Goal: Information Seeking & Learning: Check status

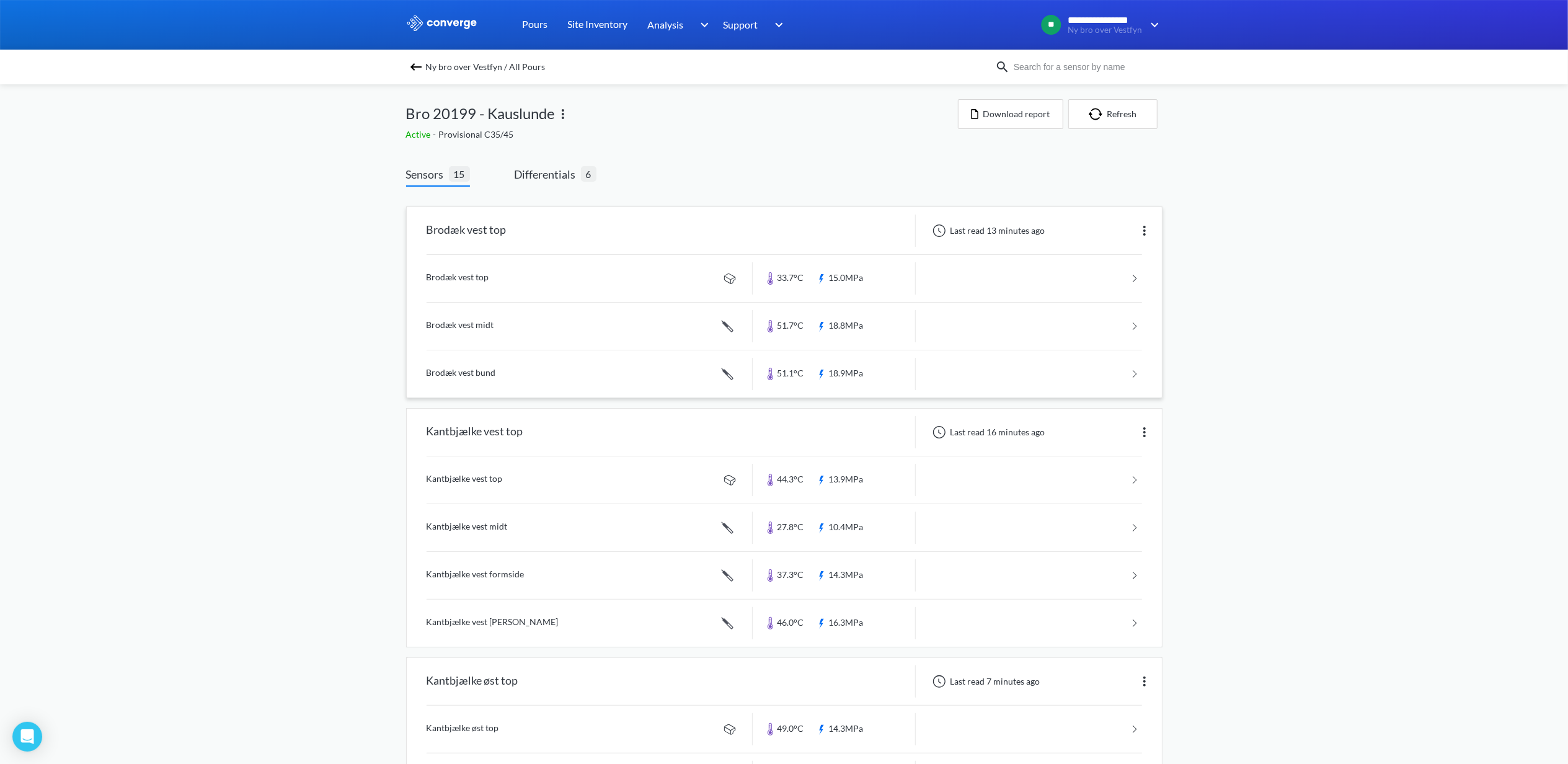
click at [457, 280] on link at bounding box center [784, 278] width 716 height 47
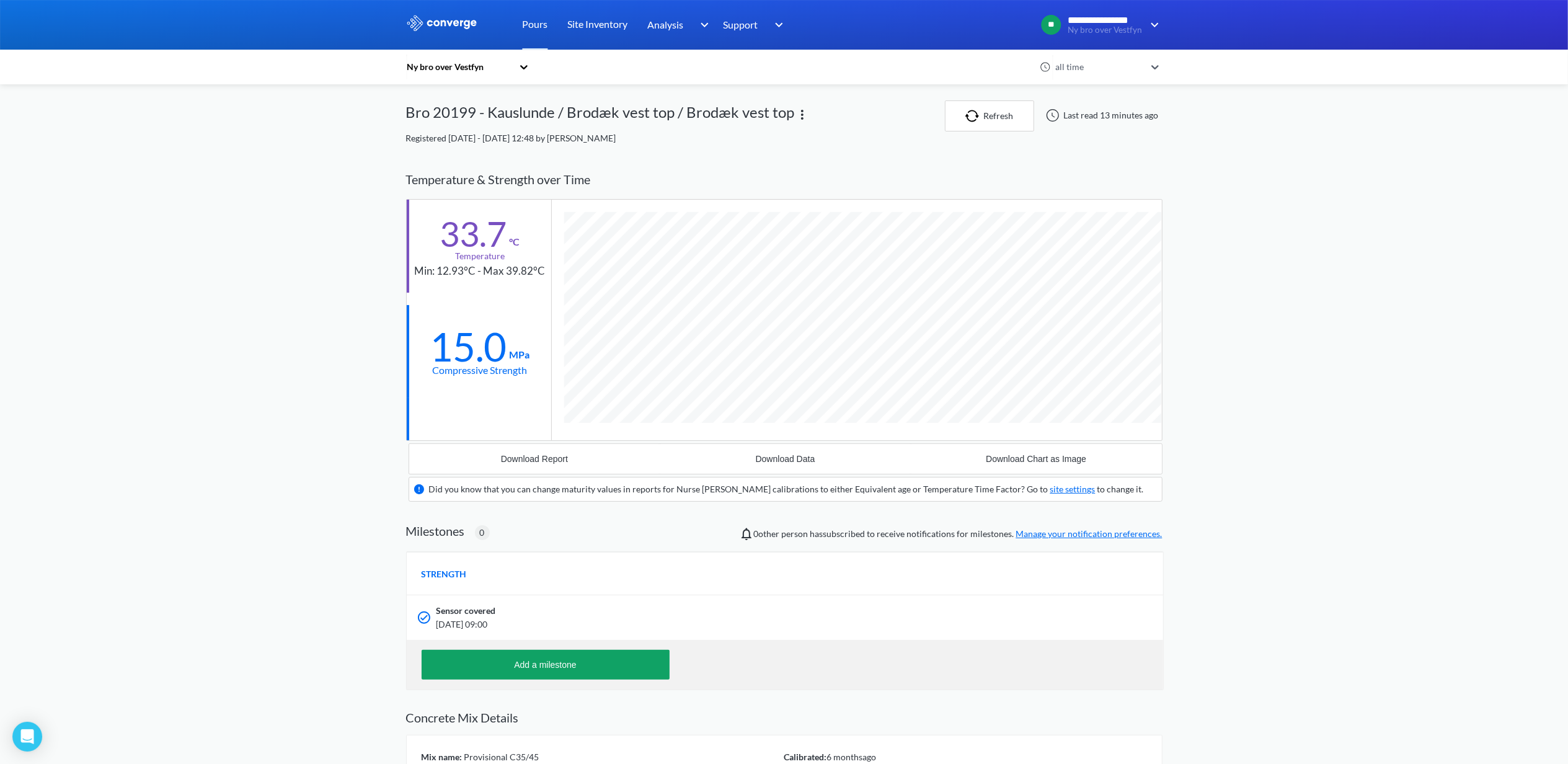
scroll to position [773, 756]
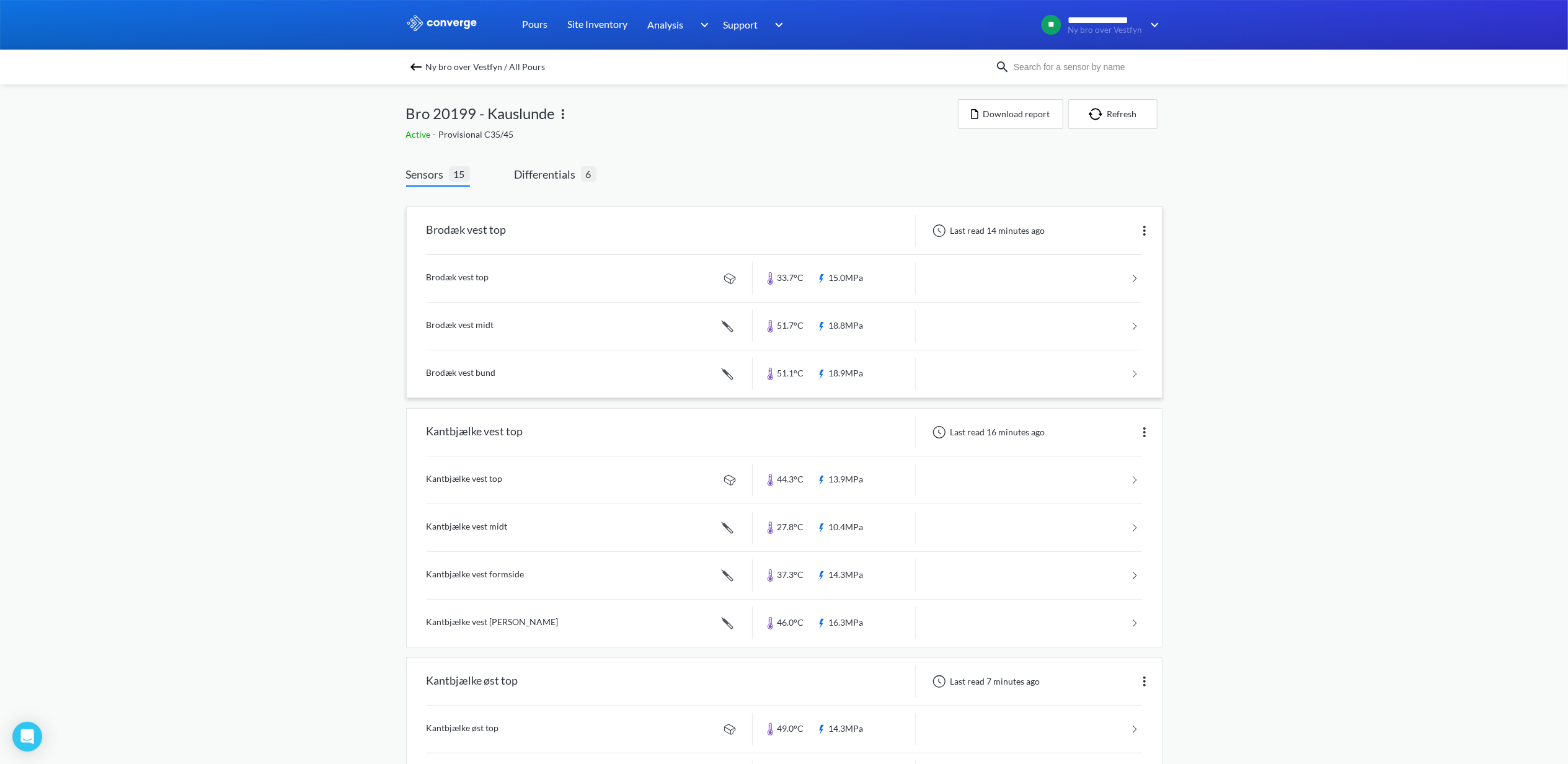
click at [473, 327] on link at bounding box center [784, 326] width 716 height 47
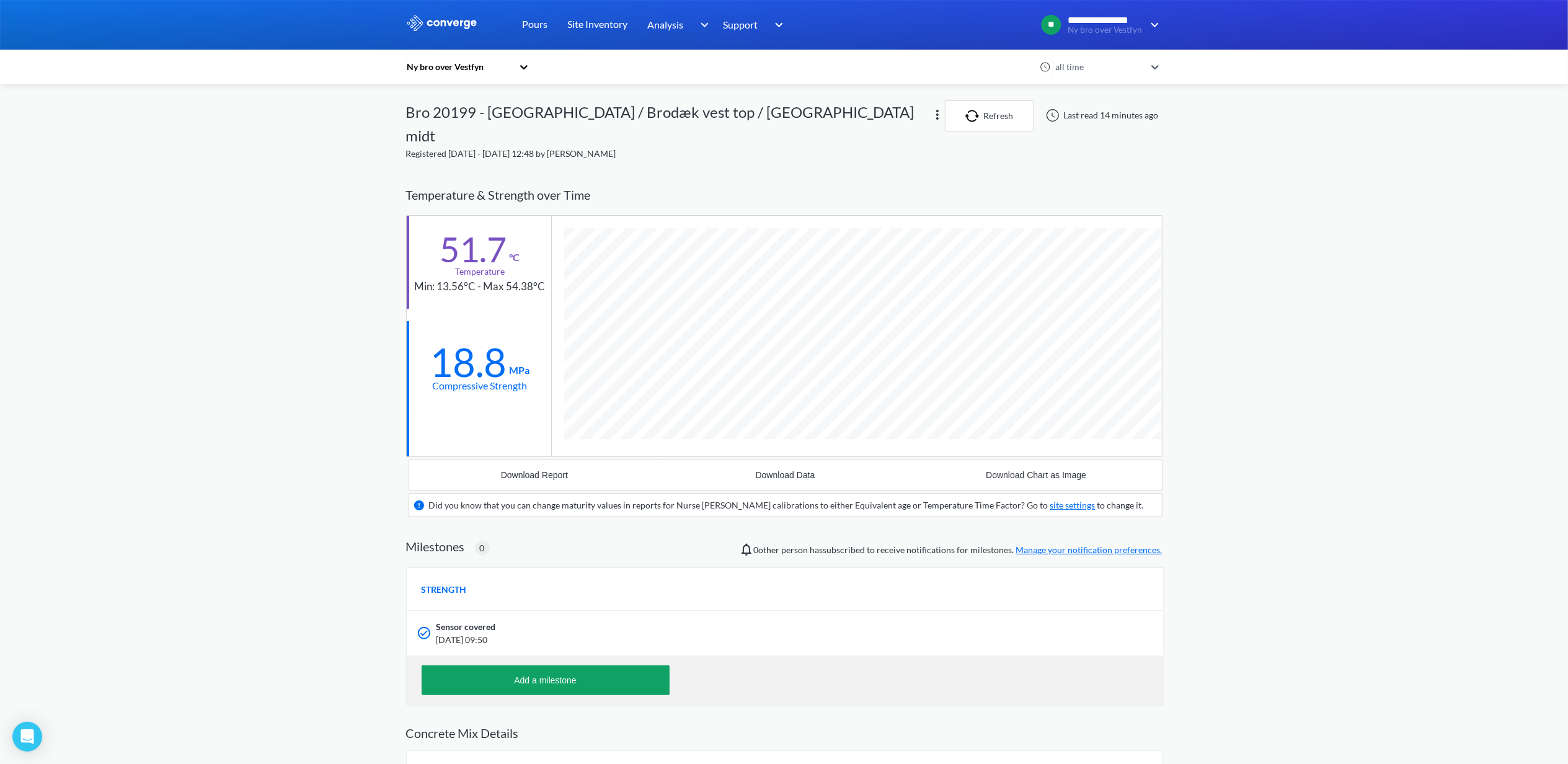
scroll to position [797, 756]
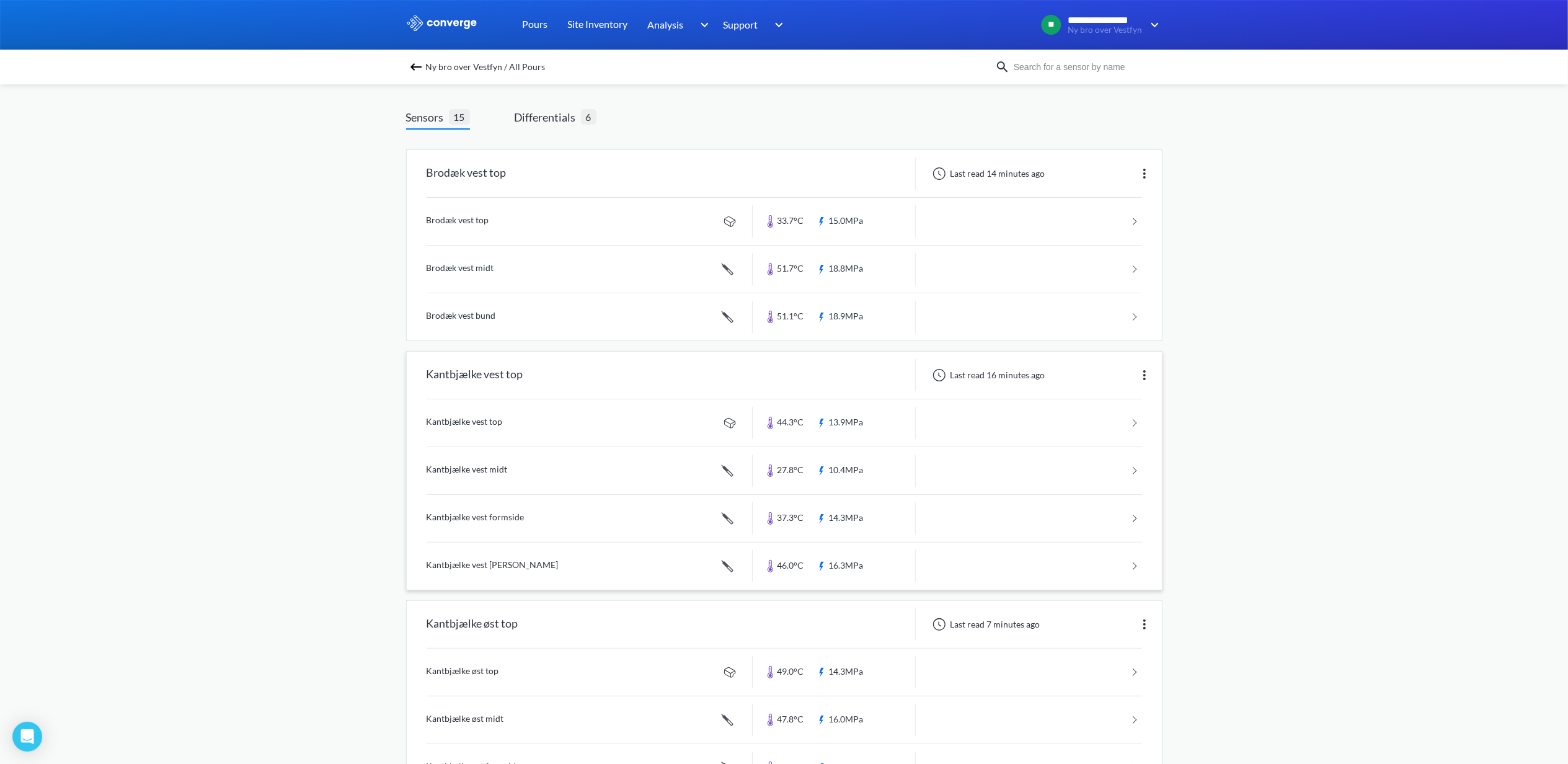
scroll to position [165, 0]
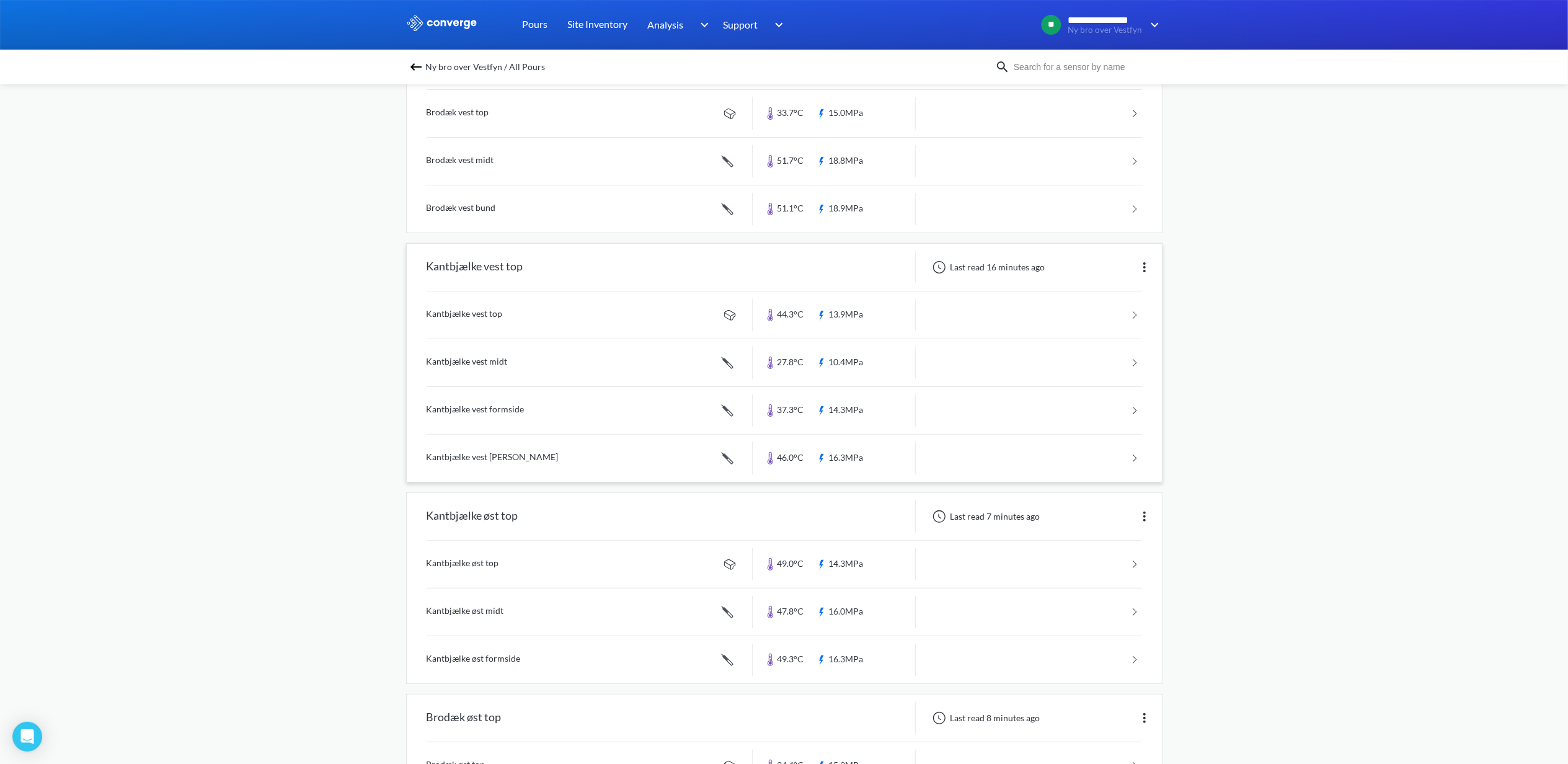
click at [498, 464] on link at bounding box center [784, 459] width 716 height 47
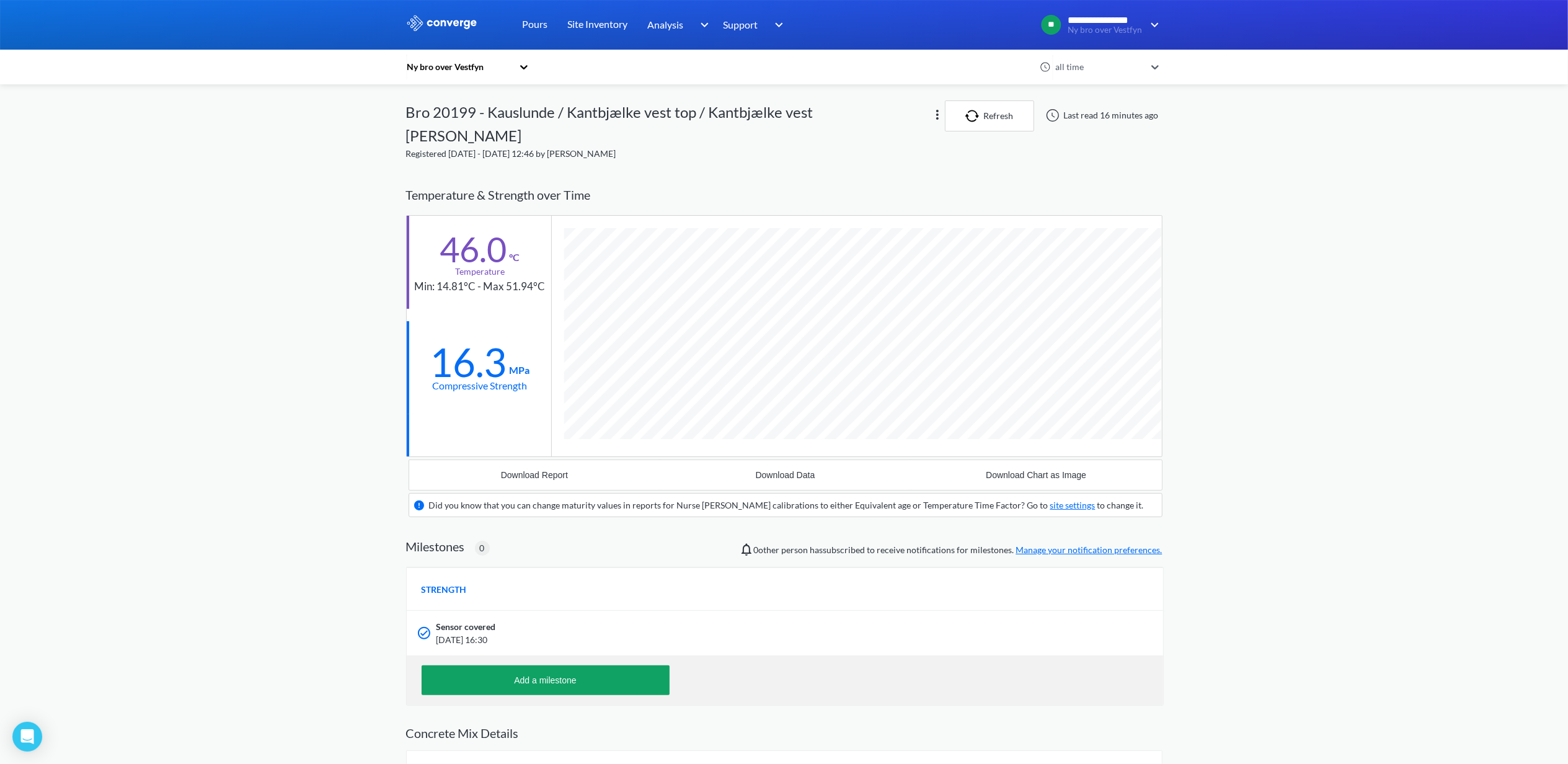
scroll to position [797, 756]
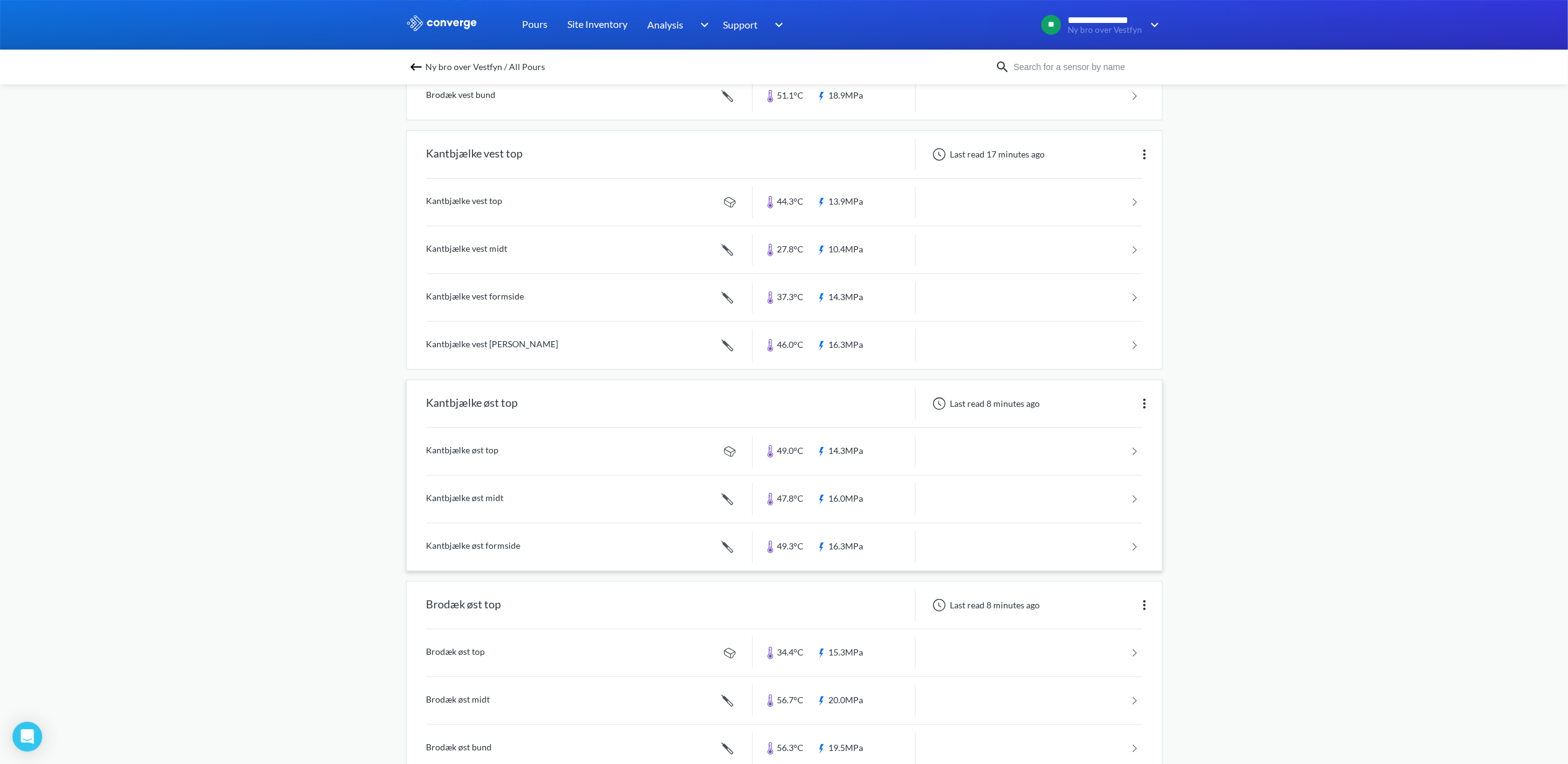
scroll to position [331, 0]
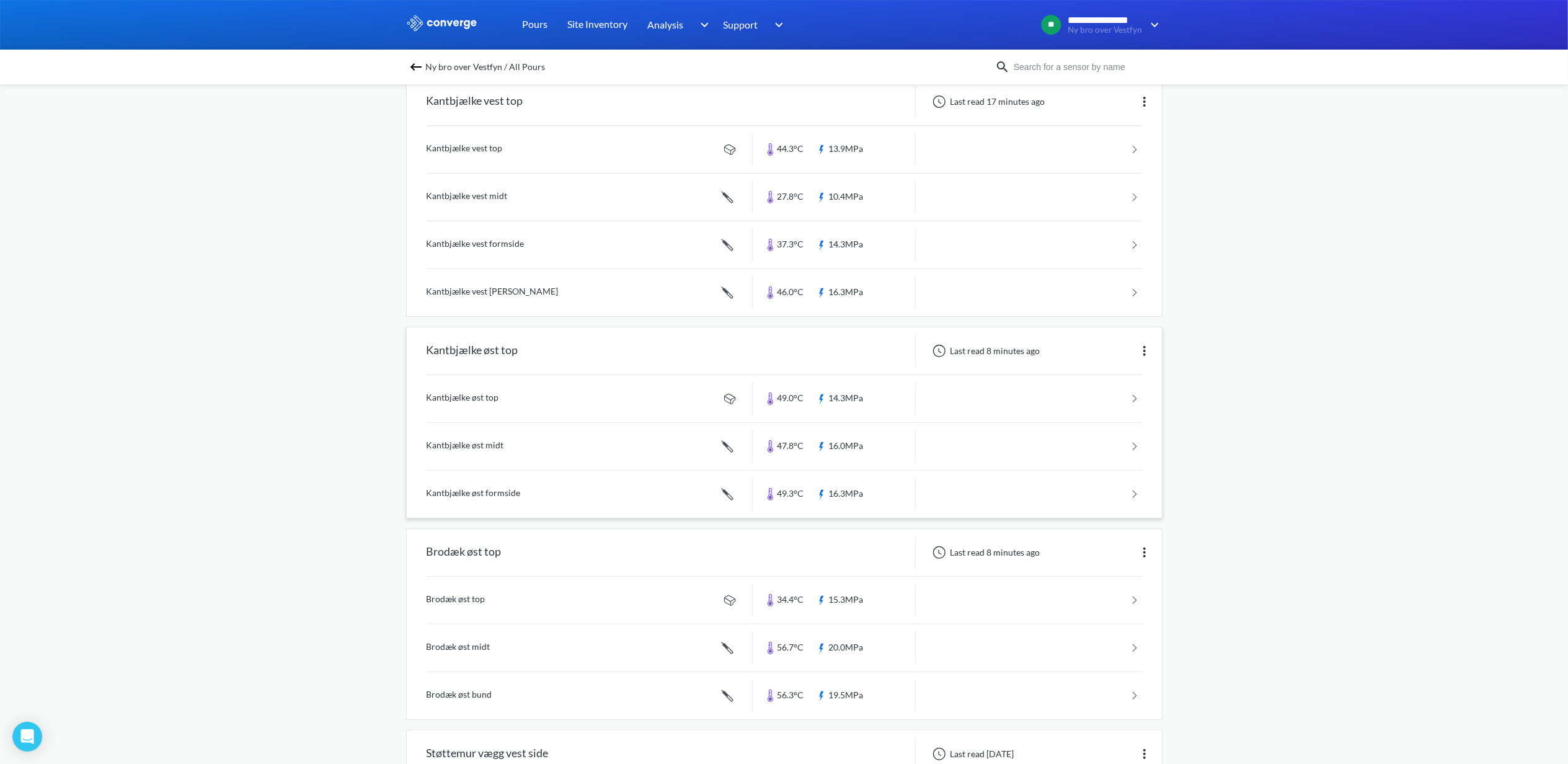
click at [498, 453] on link at bounding box center [784, 447] width 716 height 47
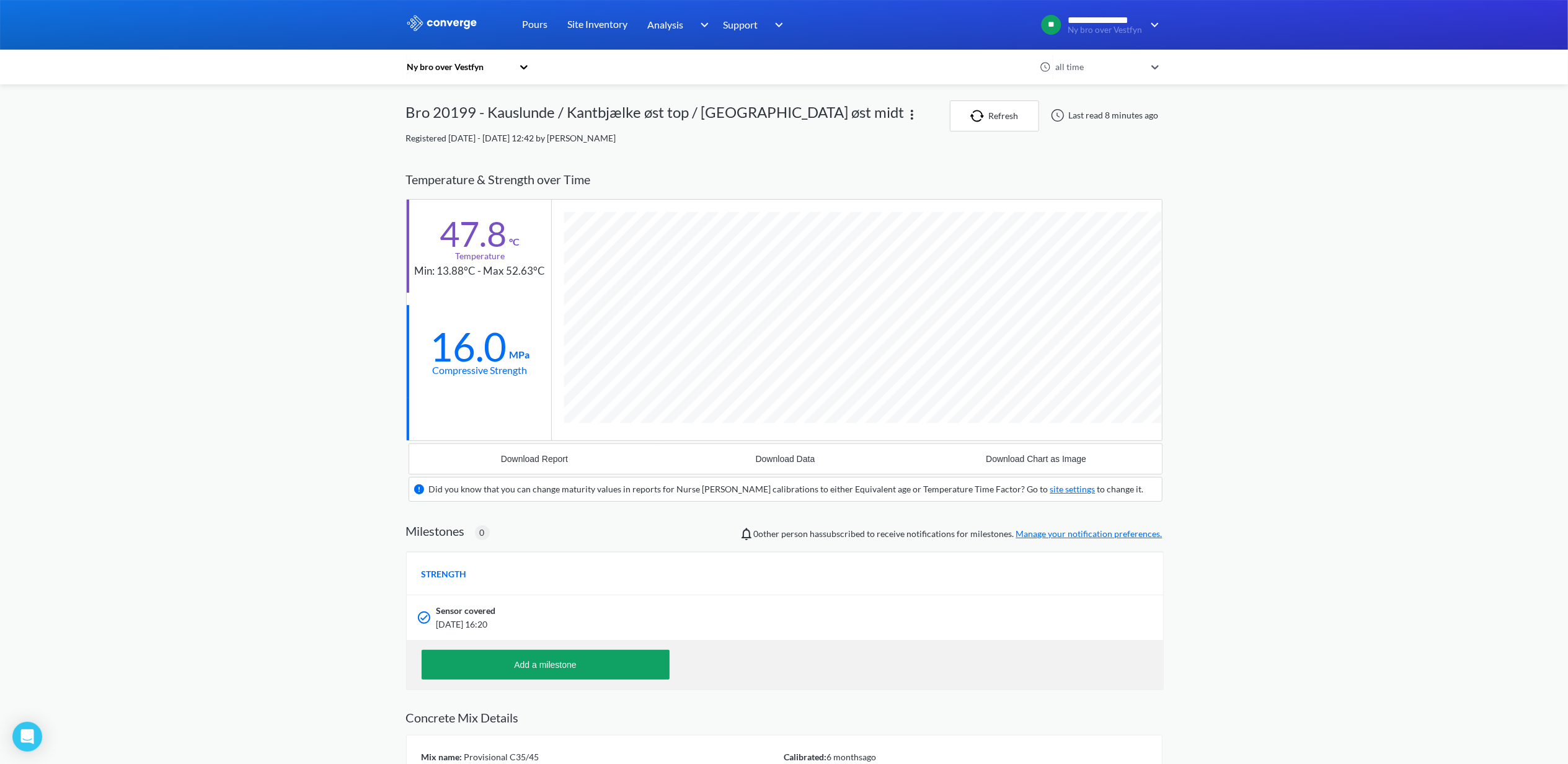
scroll to position [797, 756]
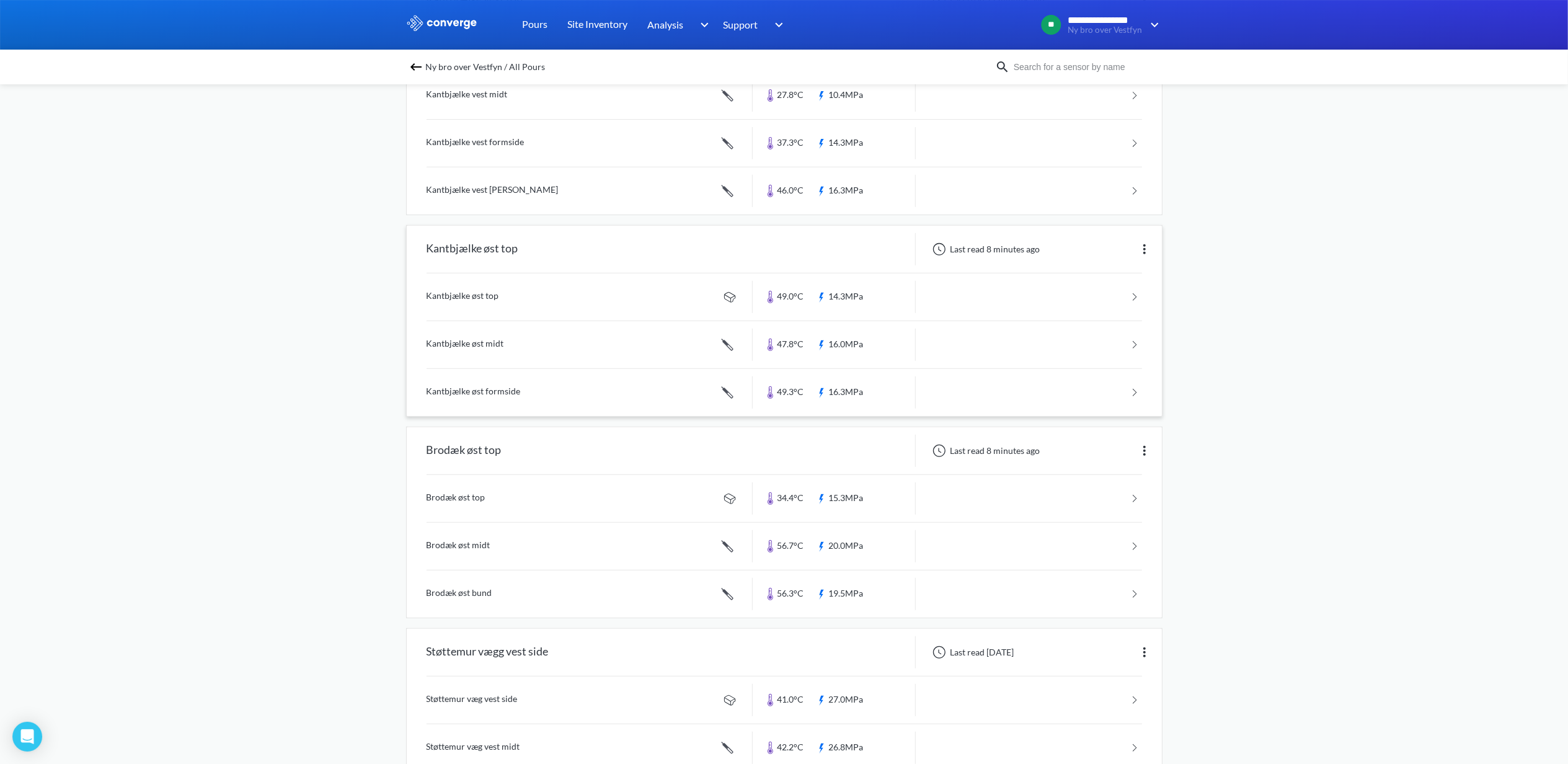
scroll to position [497, 0]
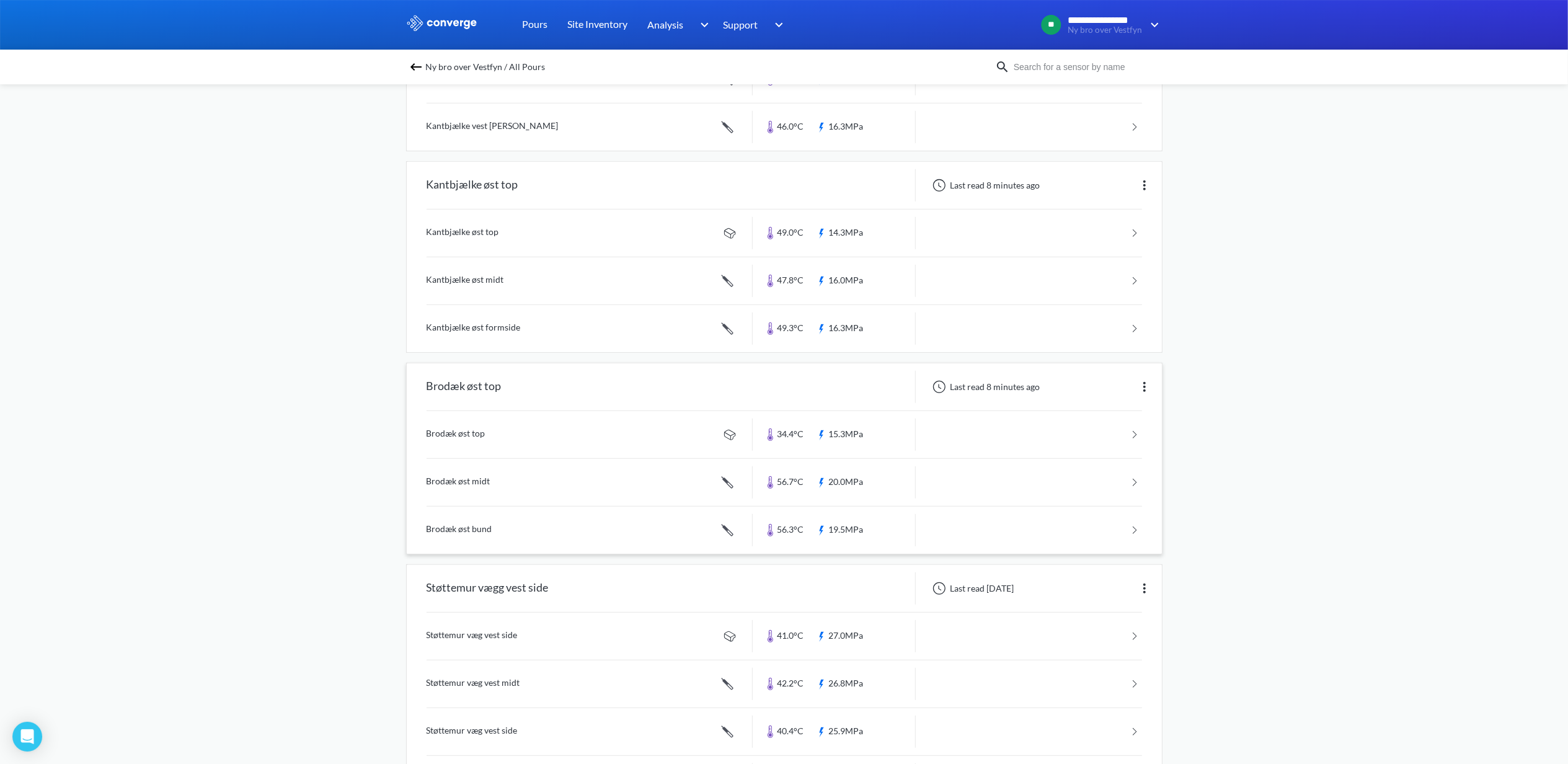
click at [457, 478] on link at bounding box center [784, 483] width 716 height 47
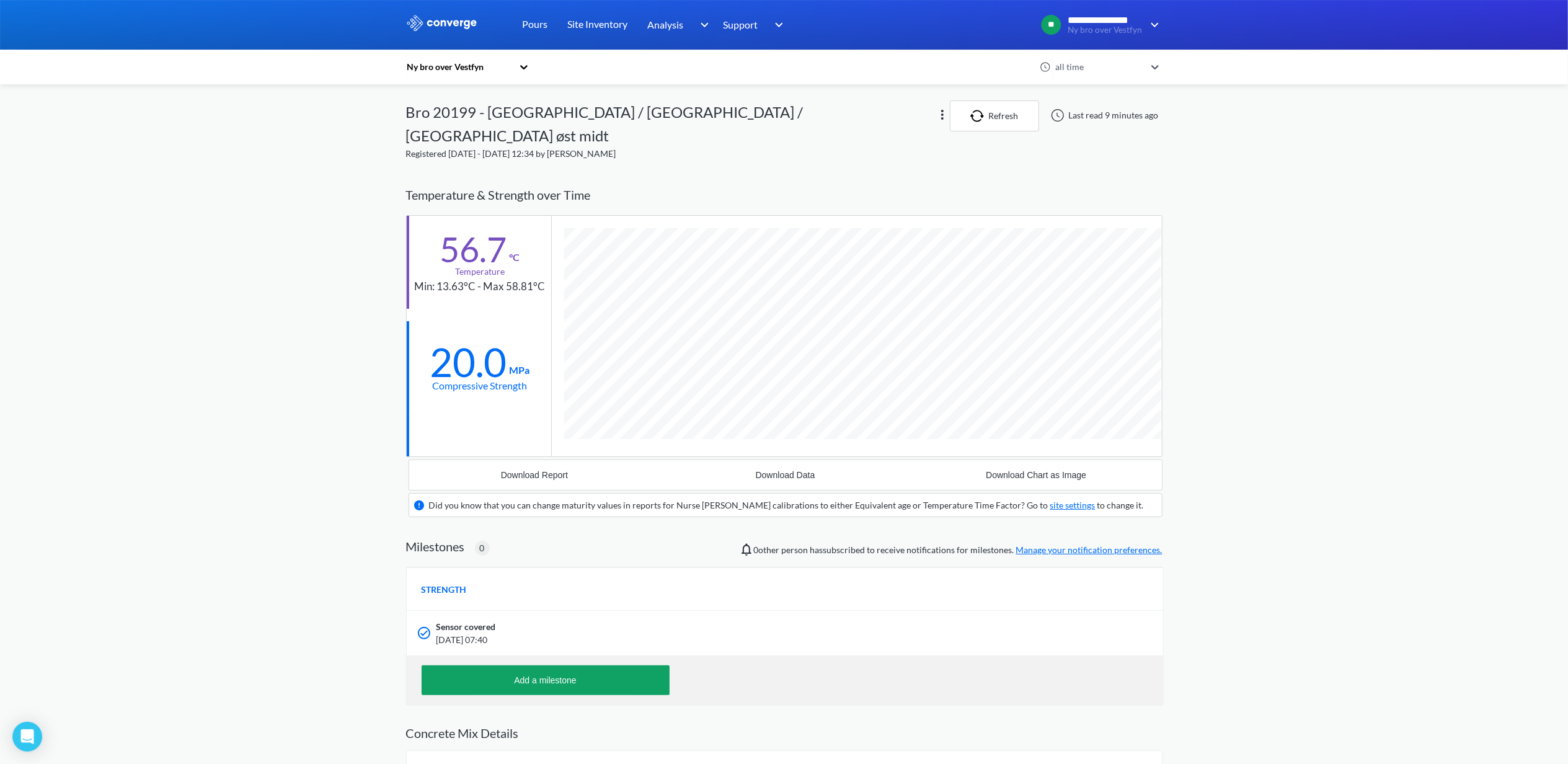
scroll to position [797, 756]
click at [439, 17] on img at bounding box center [441, 23] width 72 height 16
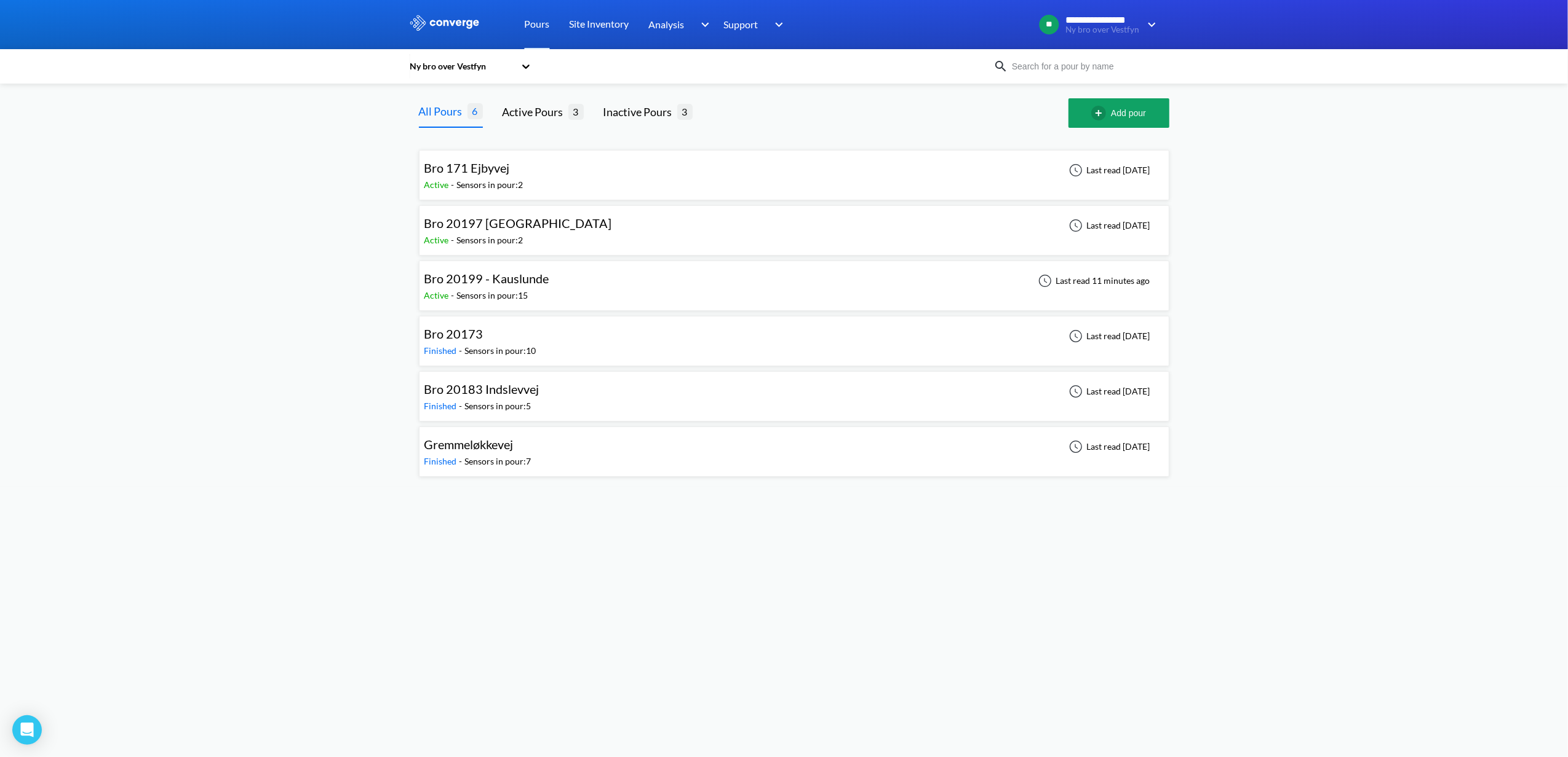
click at [490, 296] on div "Sensors in pour: 15" at bounding box center [492, 295] width 71 height 13
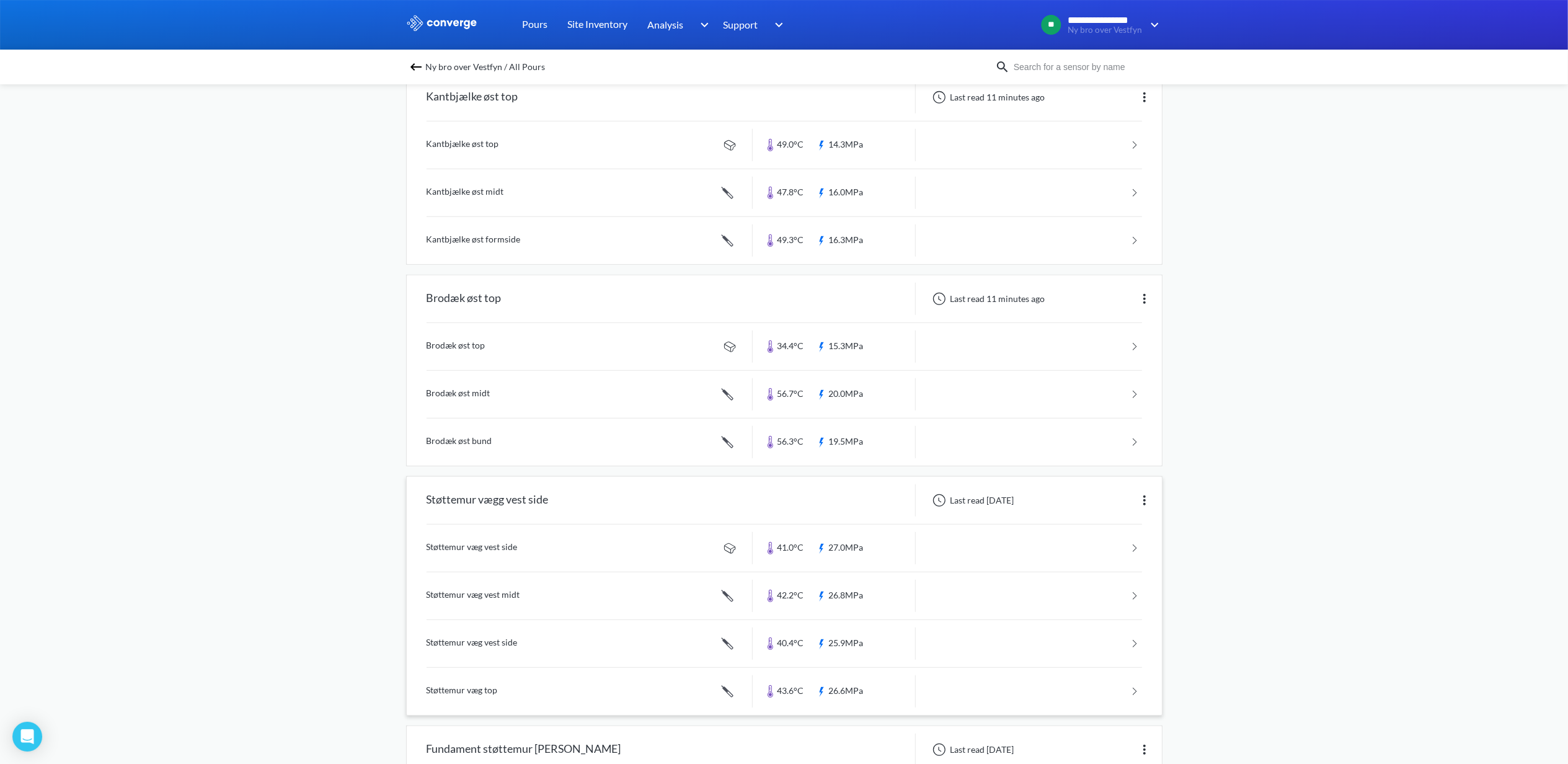
scroll to position [579, 0]
click at [478, 408] on link at bounding box center [784, 401] width 716 height 47
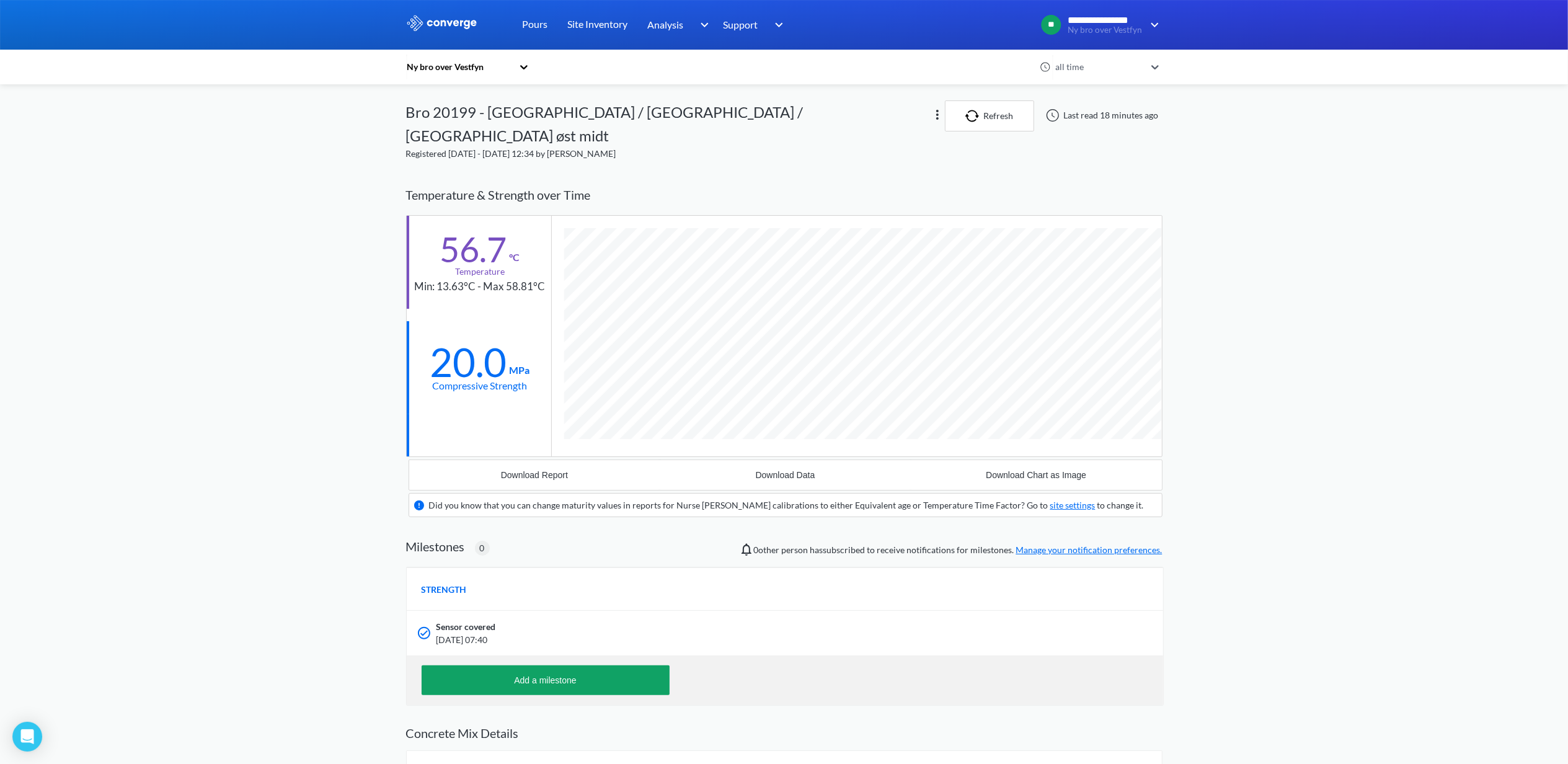
scroll to position [797, 756]
